Goal: Task Accomplishment & Management: Complete application form

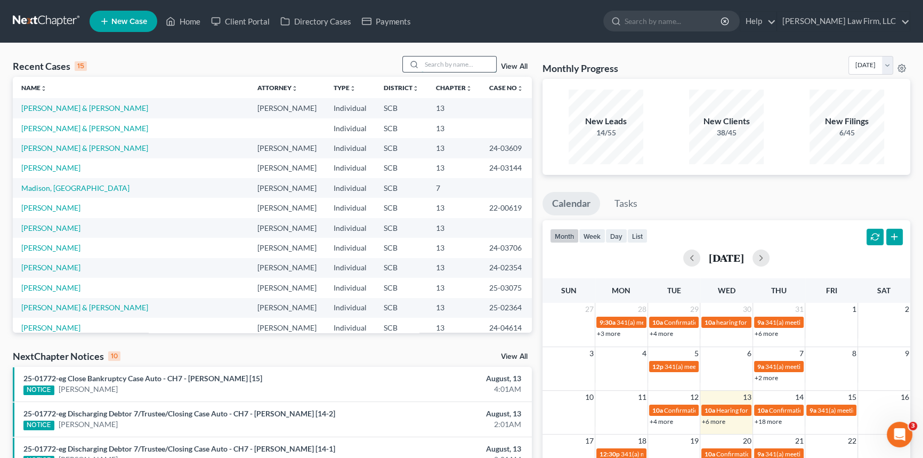
click at [430, 63] on input "search" at bounding box center [458, 63] width 75 height 15
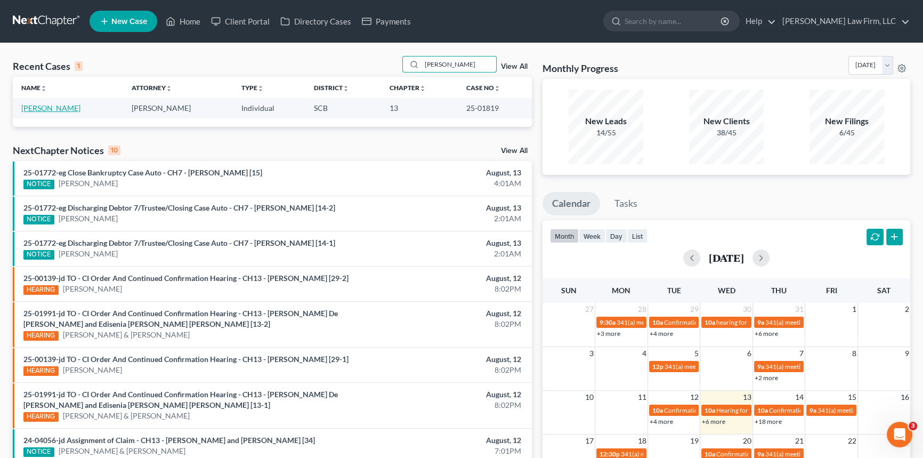
type input "[PERSON_NAME]"
click at [41, 107] on link "[PERSON_NAME]" at bounding box center [50, 107] width 59 height 9
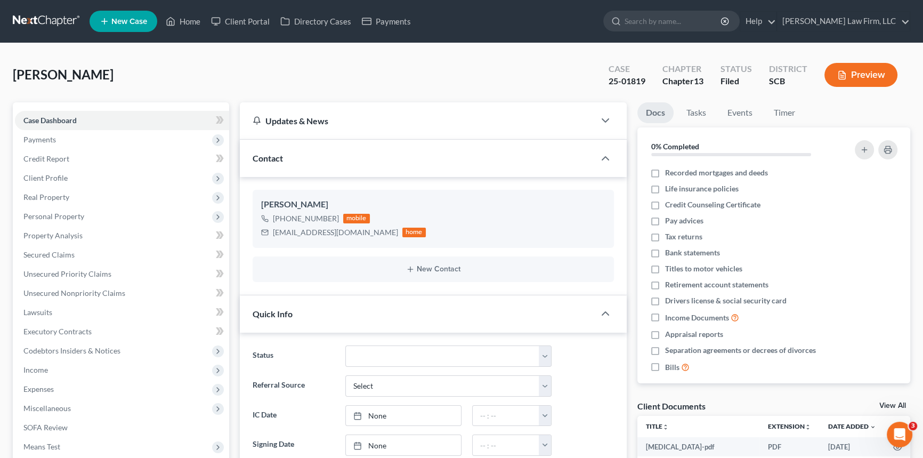
select select "2"
click at [190, 20] on link "Home" at bounding box center [182, 21] width 45 height 19
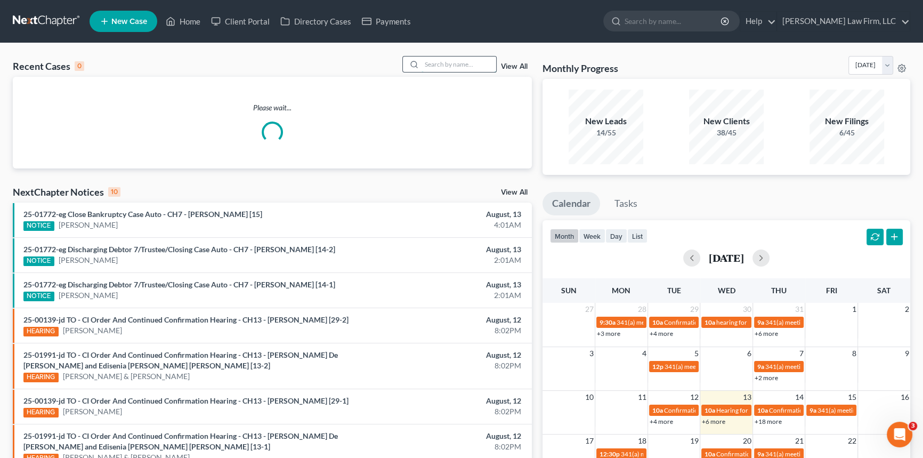
click at [428, 64] on input "search" at bounding box center [458, 63] width 75 height 15
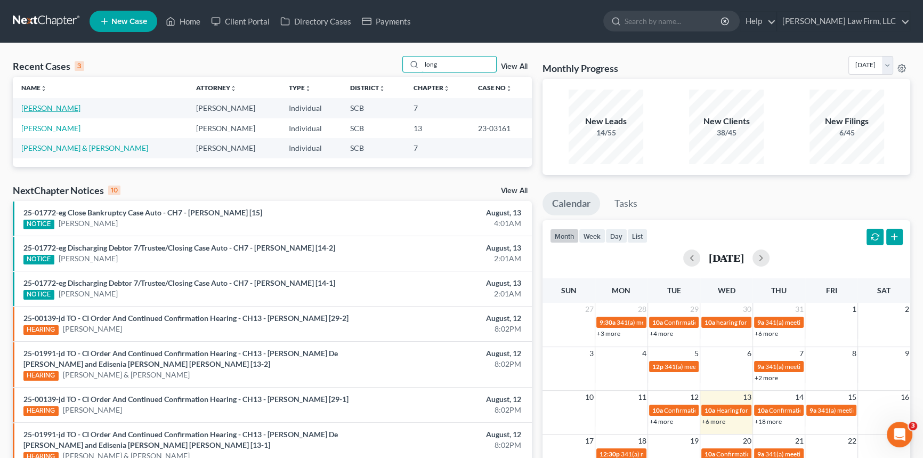
type input "long"
click at [43, 108] on link "[PERSON_NAME]" at bounding box center [50, 107] width 59 height 9
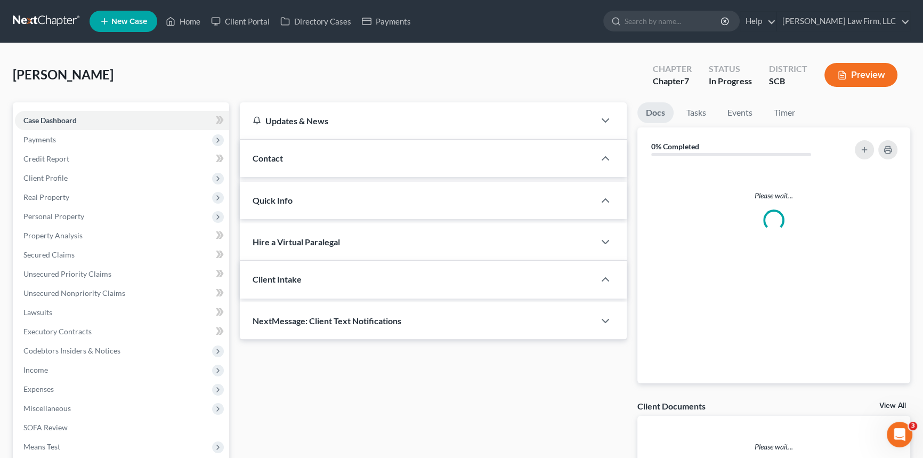
select select "1"
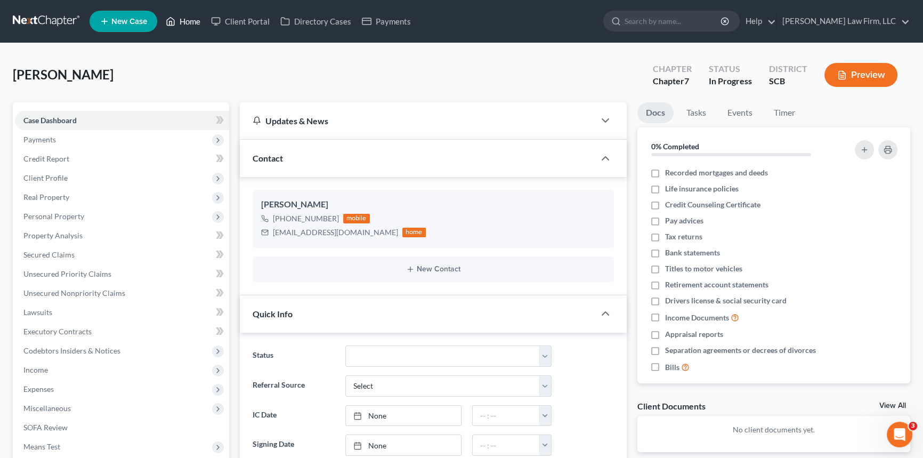
click at [190, 15] on link "Home" at bounding box center [182, 21] width 45 height 19
click at [186, 18] on link "Home" at bounding box center [182, 21] width 45 height 19
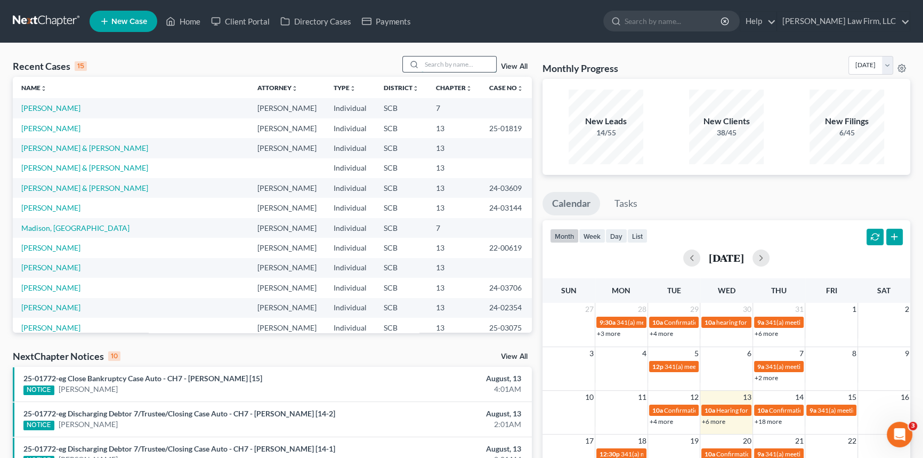
click at [431, 64] on input "search" at bounding box center [458, 63] width 75 height 15
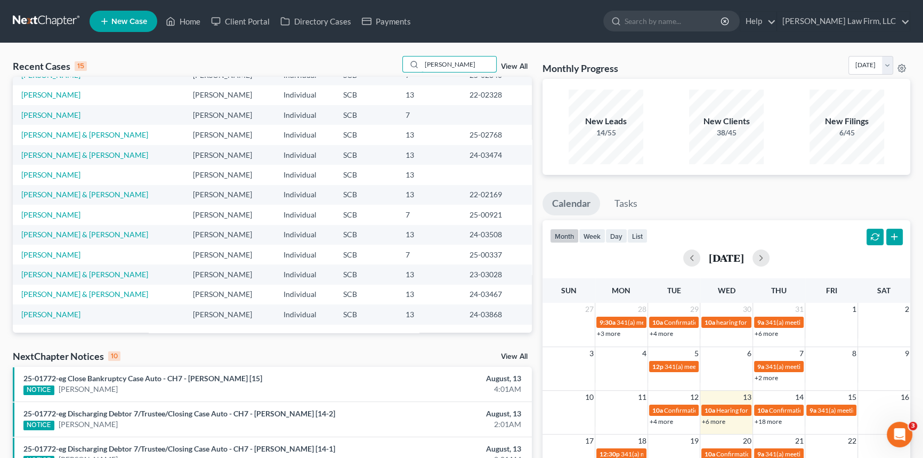
type input "[PERSON_NAME]"
click at [126, 18] on span "New Case" at bounding box center [129, 22] width 36 height 8
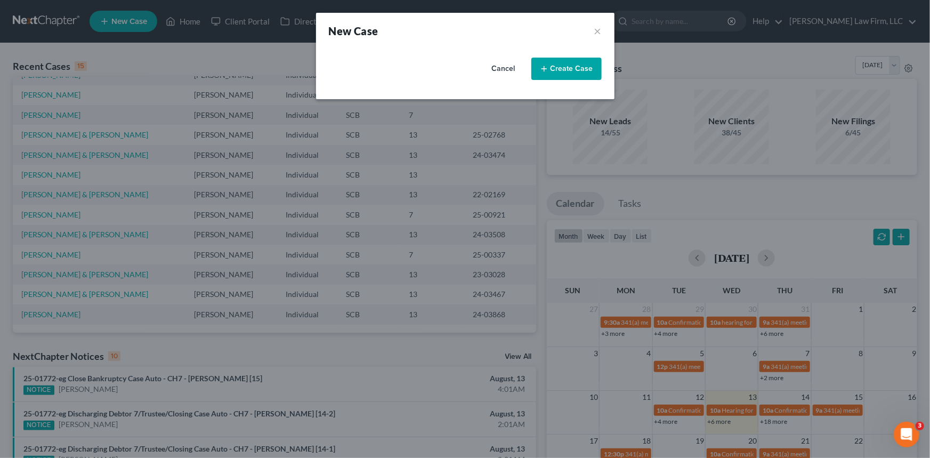
select select "72"
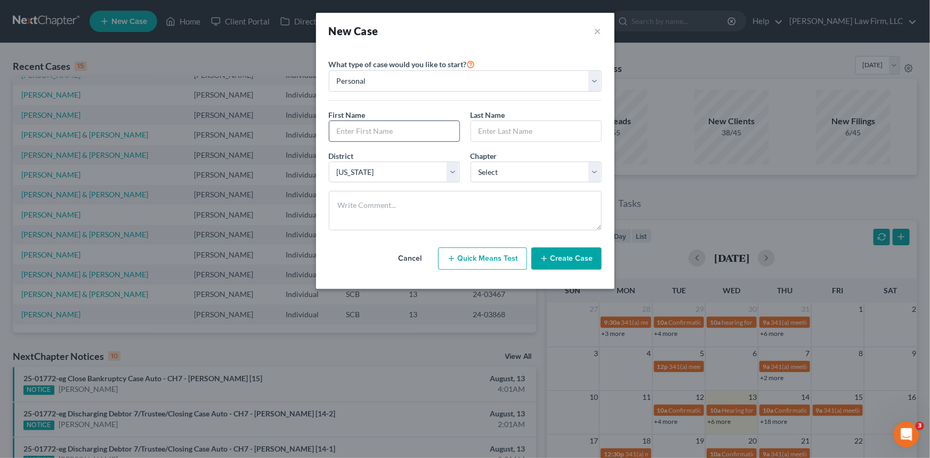
click at [341, 131] on input "text" at bounding box center [394, 131] width 130 height 20
type input "[PERSON_NAME]"
click at [597, 174] on select "Select 7 11 12 13" at bounding box center [535, 171] width 131 height 21
select select "0"
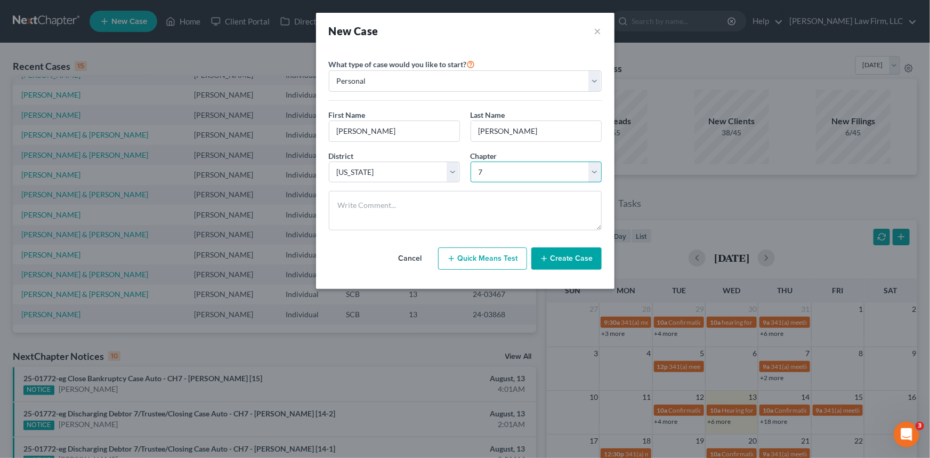
click at [470, 161] on select "Select 7 11 12 13" at bounding box center [535, 171] width 131 height 21
click at [576, 252] on button "Create Case" at bounding box center [566, 258] width 70 height 22
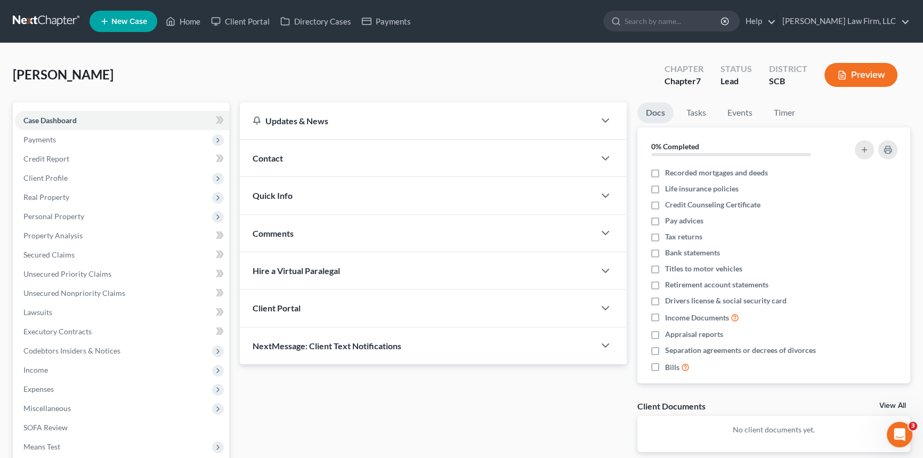
click at [265, 153] on span "Contact" at bounding box center [267, 158] width 30 height 10
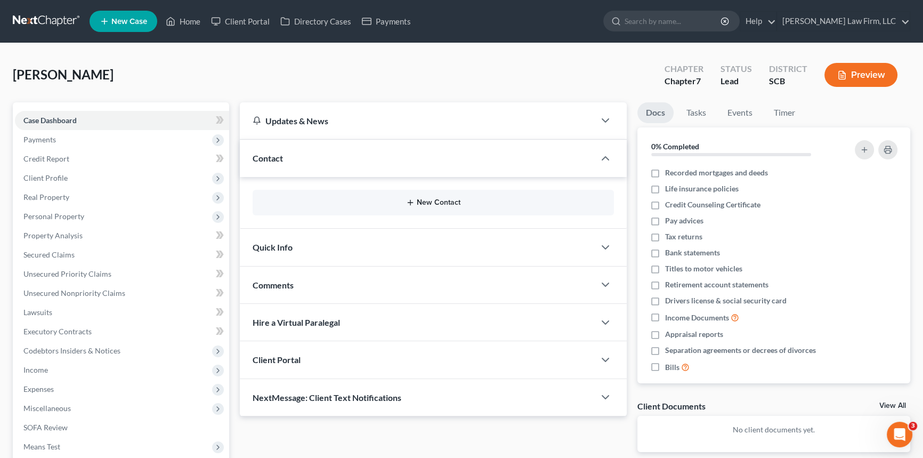
click at [446, 199] on button "New Contact" at bounding box center [433, 202] width 344 height 9
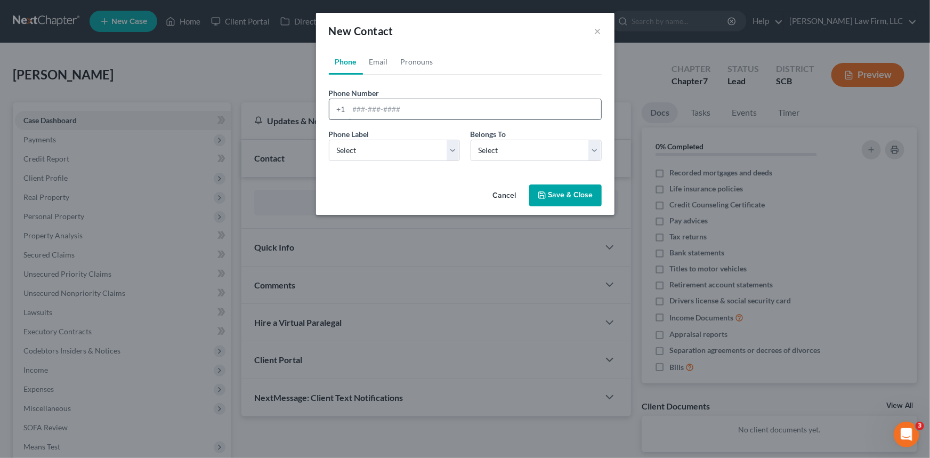
click at [353, 102] on input "tel" at bounding box center [475, 109] width 252 height 20
type input "[PHONE_NUMBER]"
click at [367, 148] on select "Select Mobile Home Work Other" at bounding box center [394, 150] width 131 height 21
select select "0"
click at [329, 140] on select "Select Mobile Home Work Other" at bounding box center [394, 150] width 131 height 21
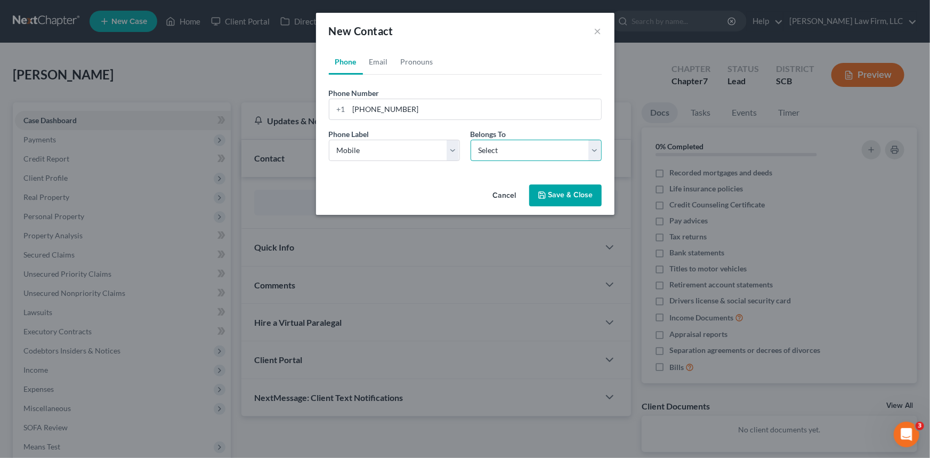
click at [566, 150] on select "Select Client Other" at bounding box center [535, 150] width 131 height 21
select select "0"
click at [470, 140] on select "Select Client Other" at bounding box center [535, 150] width 131 height 21
select select "0"
click at [377, 61] on link "Email" at bounding box center [378, 62] width 31 height 26
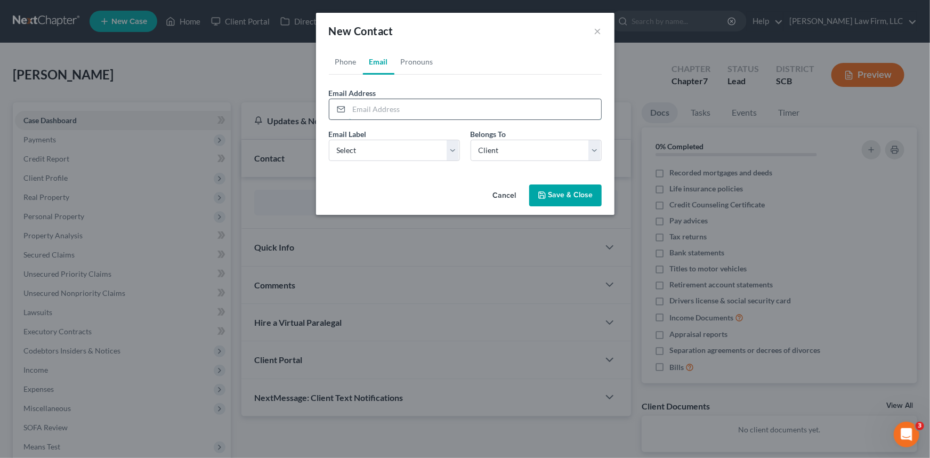
click at [354, 107] on input "email" at bounding box center [475, 109] width 252 height 20
type input "[EMAIL_ADDRESS][DOMAIN_NAME]"
click at [366, 142] on select "Select Home Work Other" at bounding box center [394, 150] width 131 height 21
select select "0"
click at [329, 140] on select "Select Home Work Other" at bounding box center [394, 150] width 131 height 21
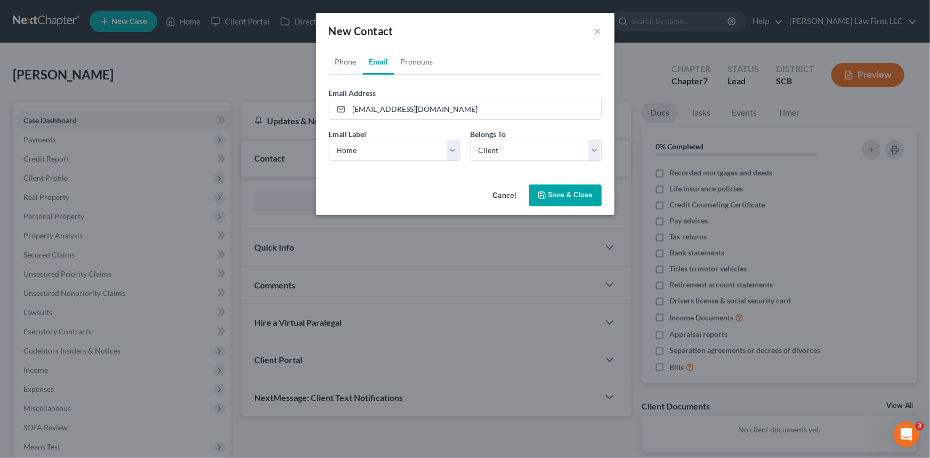
click at [565, 193] on button "Save & Close" at bounding box center [565, 195] width 72 height 22
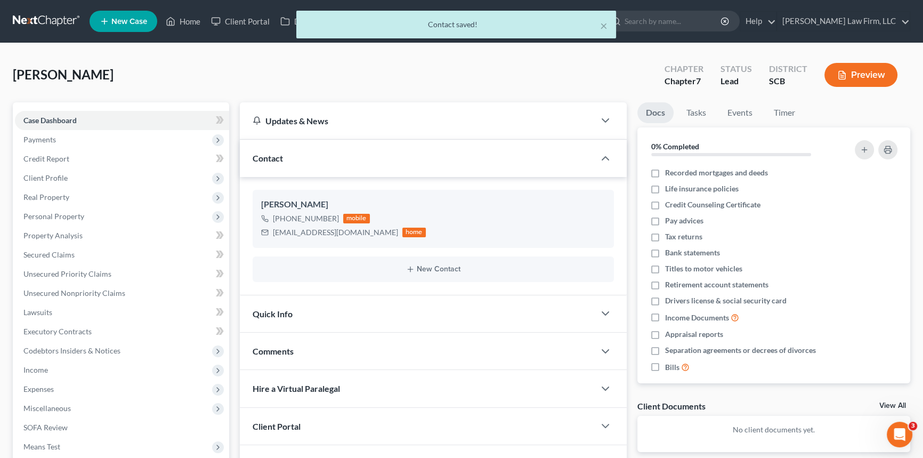
click at [265, 310] on span "Quick Info" at bounding box center [272, 313] width 40 height 10
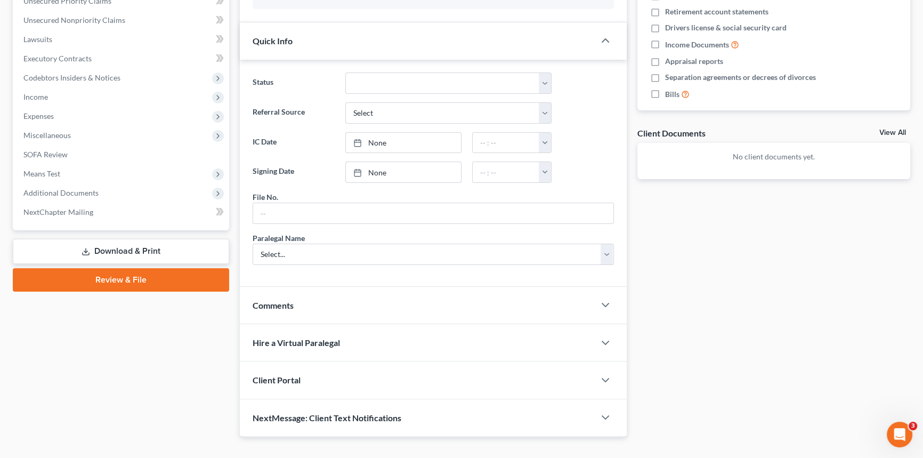
scroll to position [290, 0]
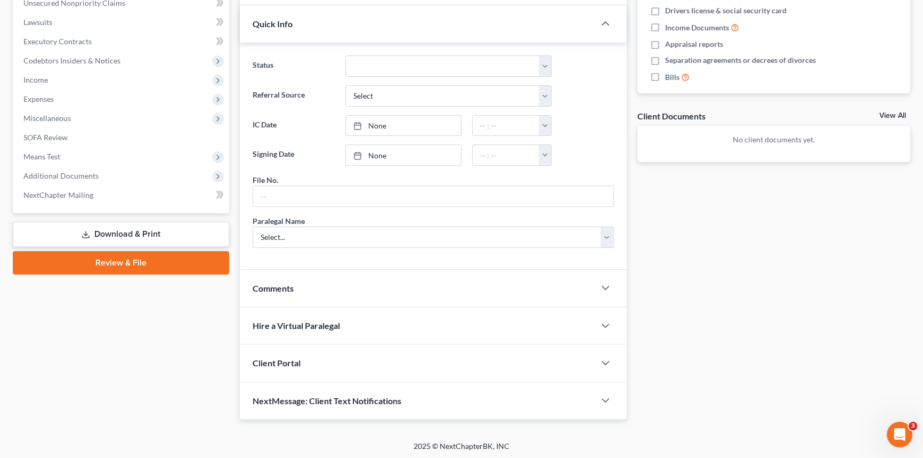
click at [264, 354] on div "Client Portal" at bounding box center [417, 362] width 355 height 37
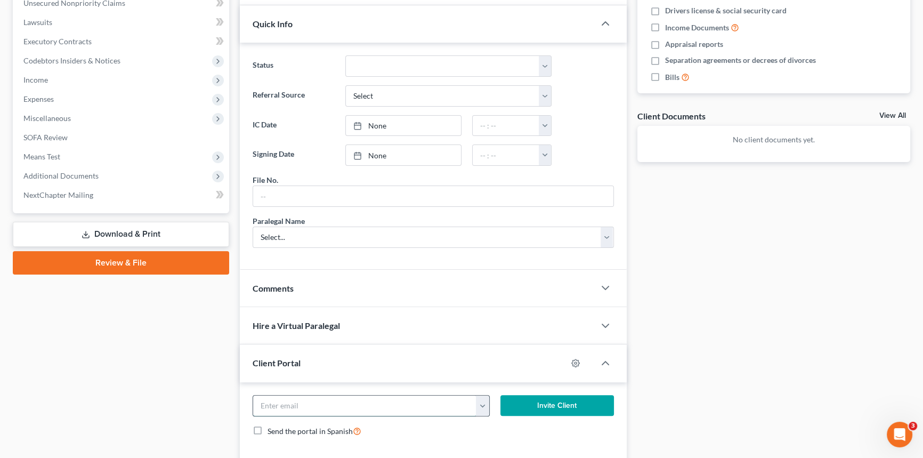
click at [295, 396] on input "email" at bounding box center [364, 405] width 223 height 20
type input "[EMAIL_ADDRESS][DOMAIN_NAME]"
click at [553, 395] on button "Invite Client" at bounding box center [556, 405] width 113 height 21
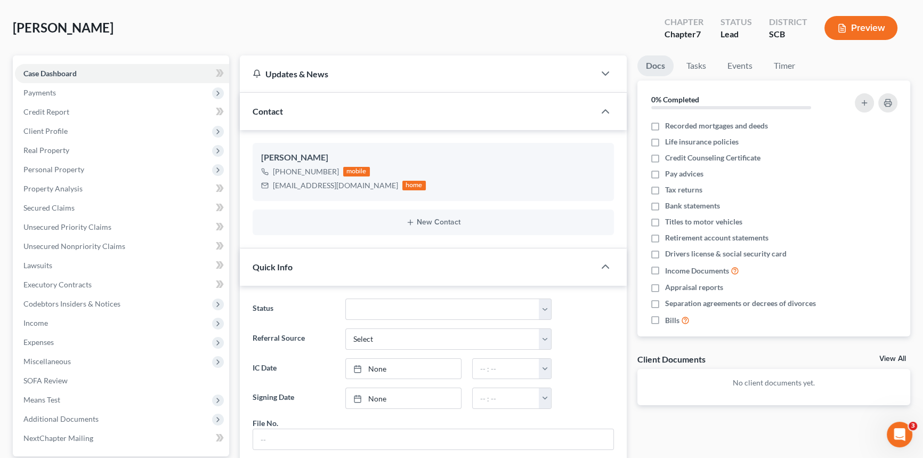
scroll to position [0, 0]
